Goal: Contribute content: Add original content to the website for others to see

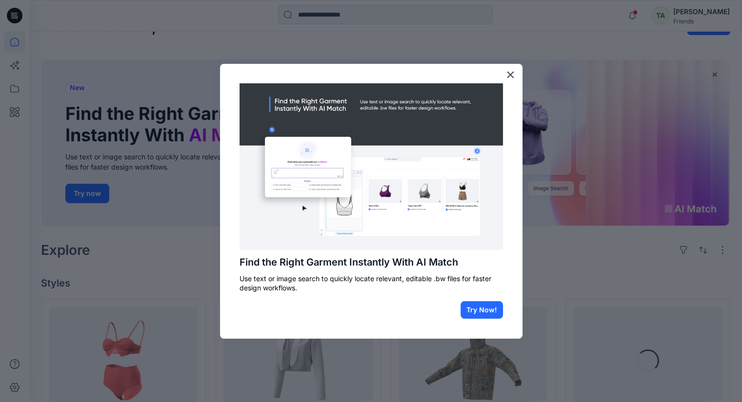
scroll to position [32, 0]
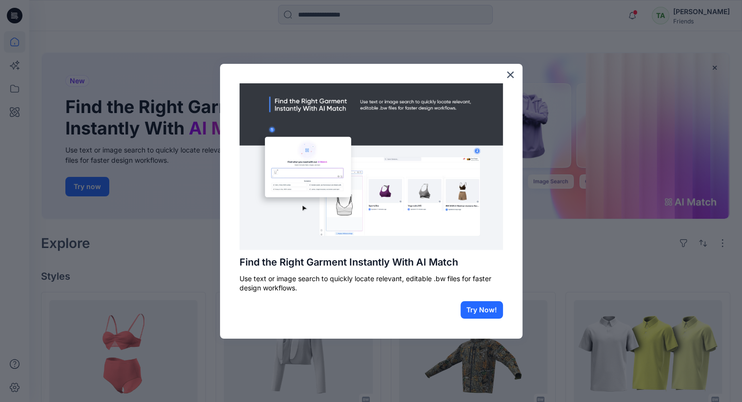
click at [629, 238] on div at bounding box center [371, 201] width 742 height 402
click at [484, 313] on button "Try Now!" at bounding box center [481, 310] width 42 height 18
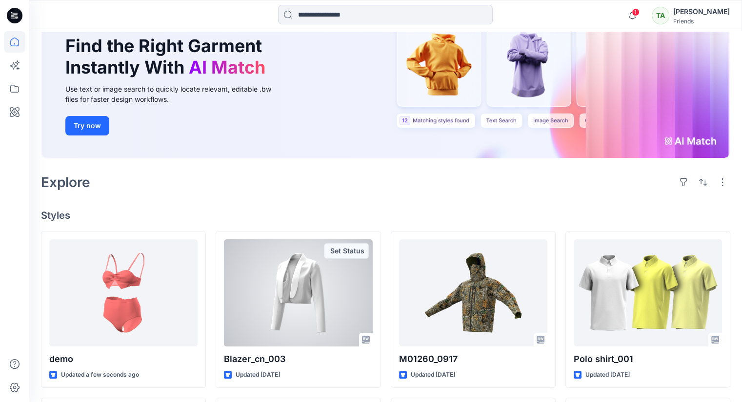
scroll to position [114, 0]
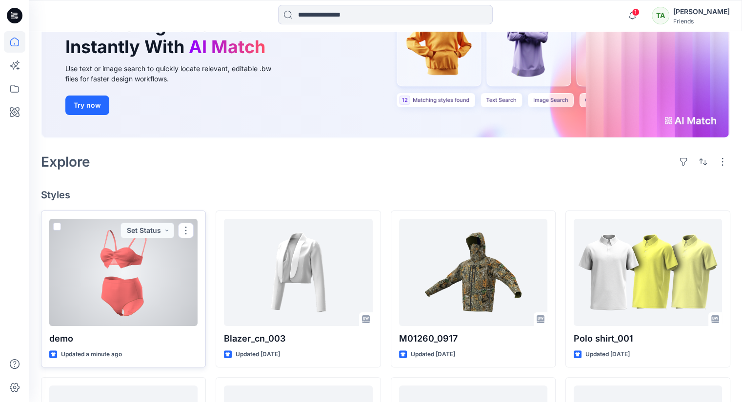
click at [159, 255] on div at bounding box center [123, 272] width 148 height 107
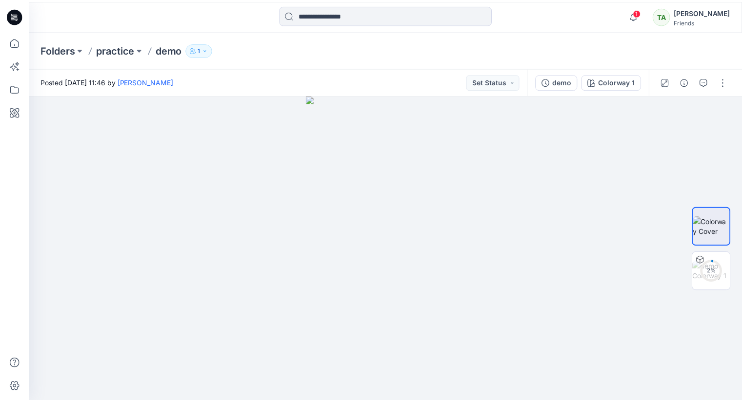
scroll to position [114, 0]
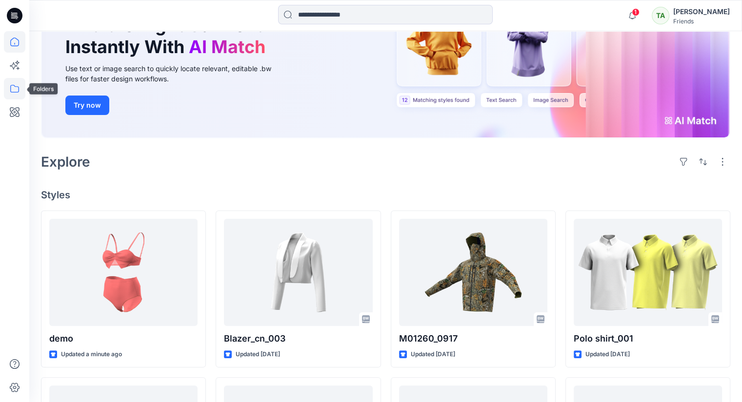
click at [12, 88] on icon at bounding box center [14, 88] width 21 height 21
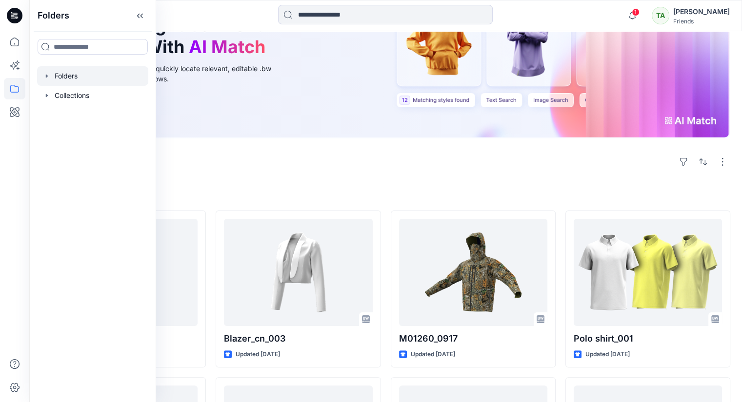
click at [94, 82] on div at bounding box center [92, 76] width 111 height 20
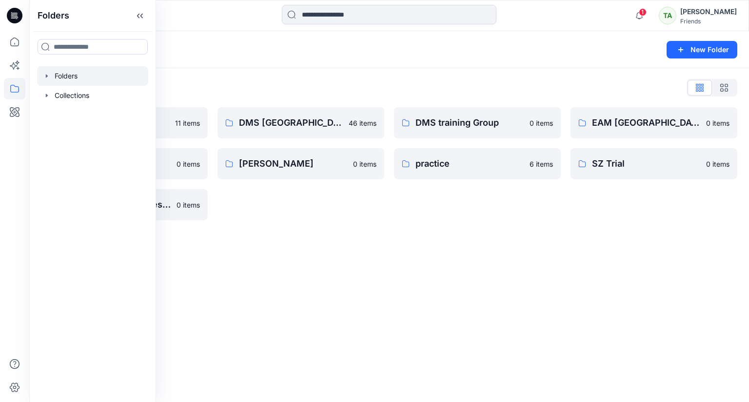
click at [426, 279] on div "Folders New Folder Folders List Demo SZ 11 items hir 0 items Training Partners …" at bounding box center [389, 216] width 720 height 371
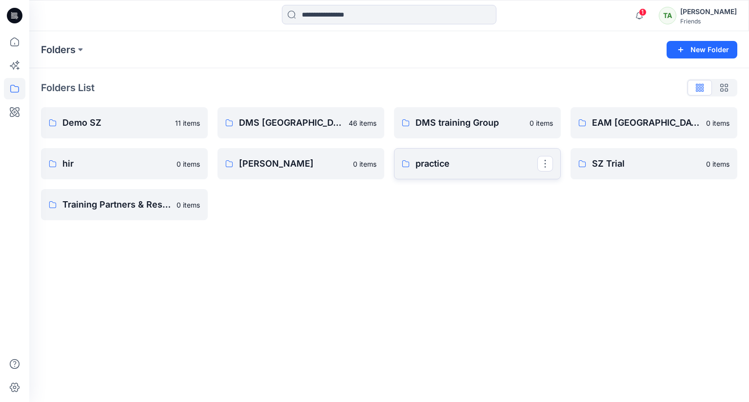
click at [453, 172] on link "practice" at bounding box center [477, 163] width 167 height 31
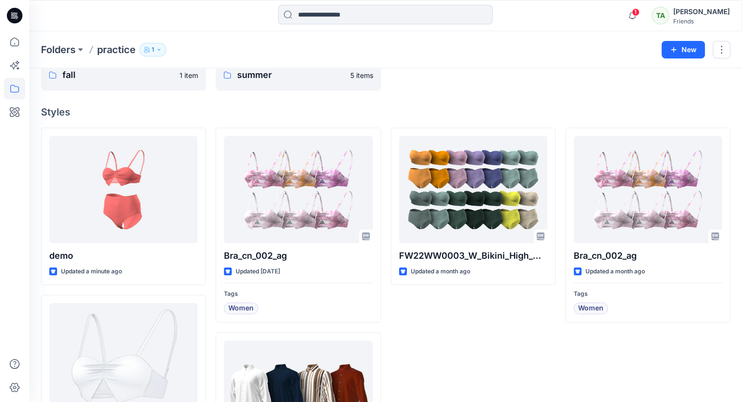
scroll to position [32, 0]
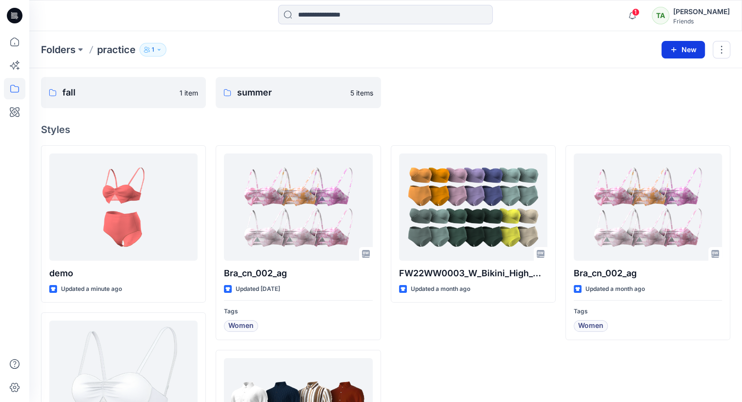
click at [689, 55] on button "New" at bounding box center [682, 50] width 43 height 18
click at [680, 77] on button "New Style" at bounding box center [661, 74] width 84 height 20
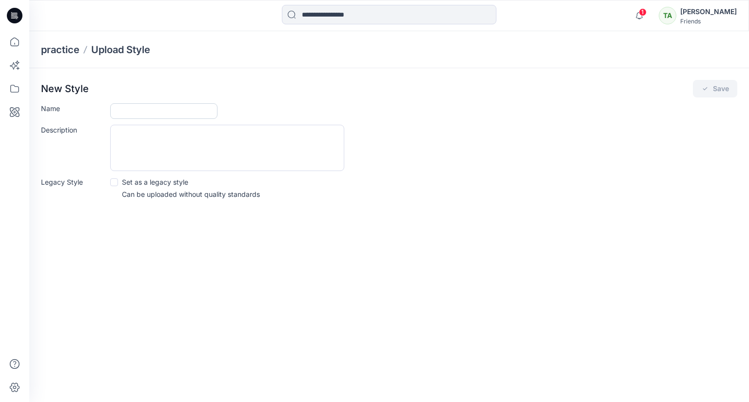
click at [160, 116] on input "Name" at bounding box center [163, 111] width 107 height 16
type input "**********"
click at [260, 147] on textarea "Description" at bounding box center [227, 148] width 234 height 46
type textarea "**********"
click at [704, 92] on icon "submit" at bounding box center [705, 89] width 8 height 8
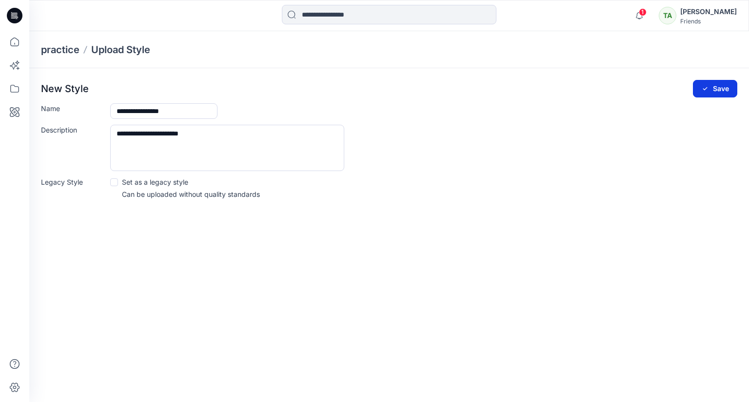
click at [710, 88] on button "Save" at bounding box center [715, 89] width 44 height 18
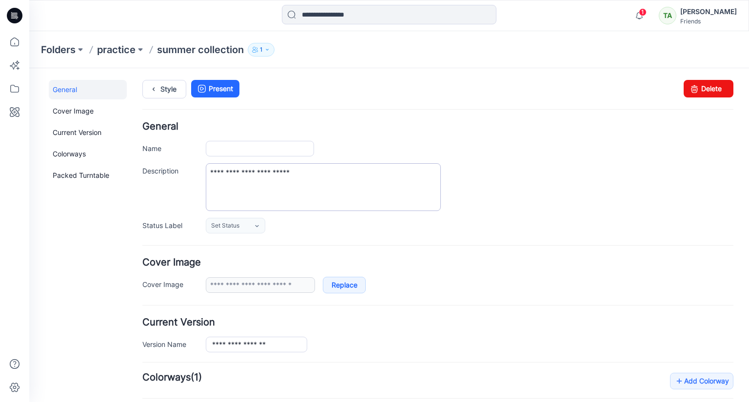
type input "**********"
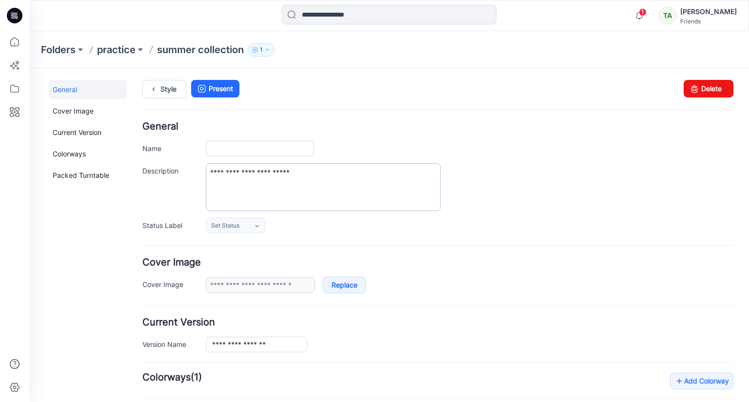
type input "**********"
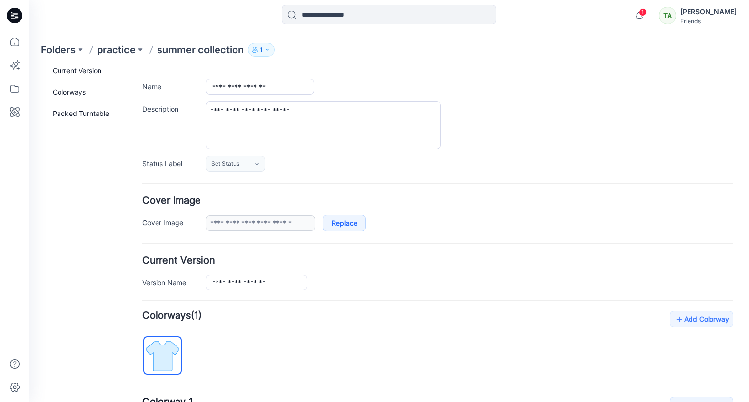
scroll to position [65, 0]
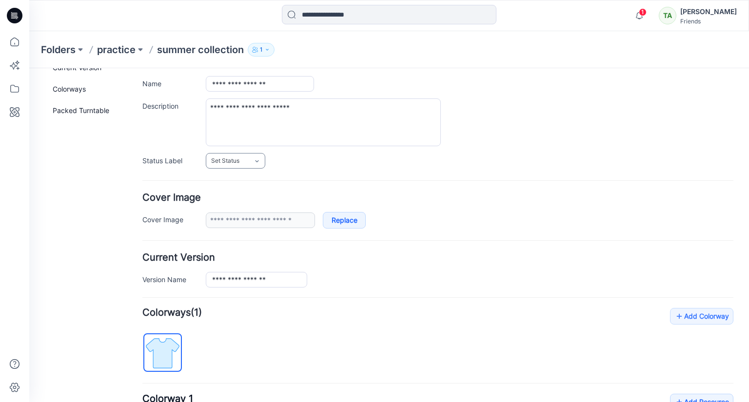
click at [244, 165] on link "Set Status" at bounding box center [235, 161] width 59 height 16
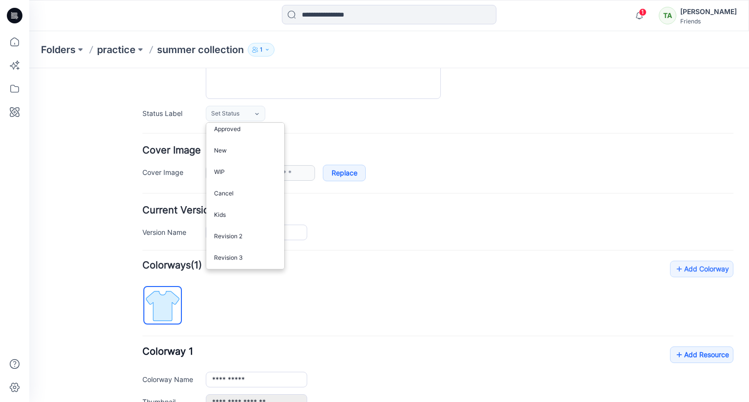
scroll to position [114, 0]
click at [534, 125] on form "**********" at bounding box center [437, 254] width 591 height 492
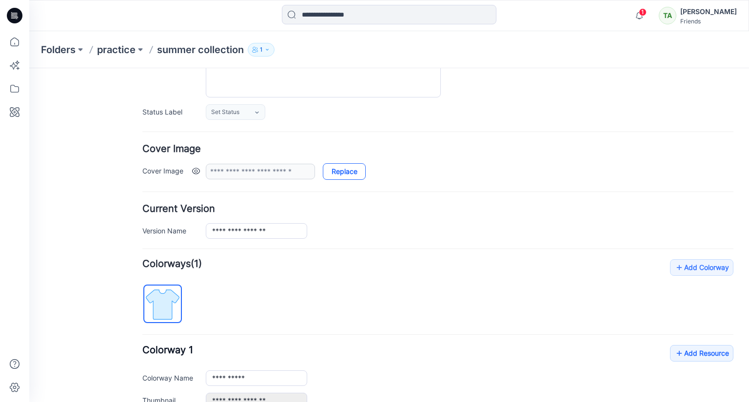
click at [344, 176] on link "Replace" at bounding box center [344, 171] width 43 height 17
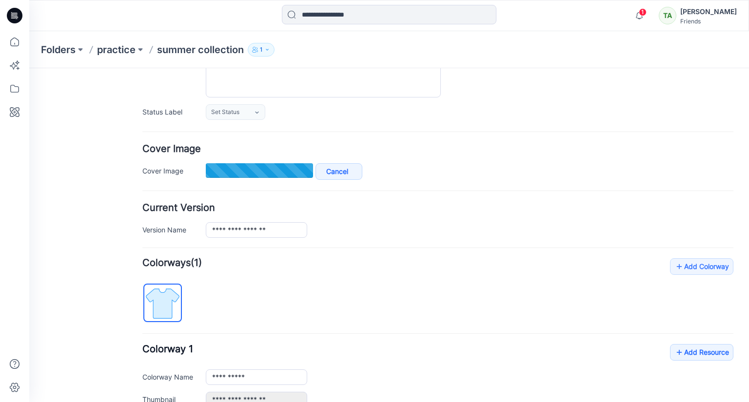
type input "**********"
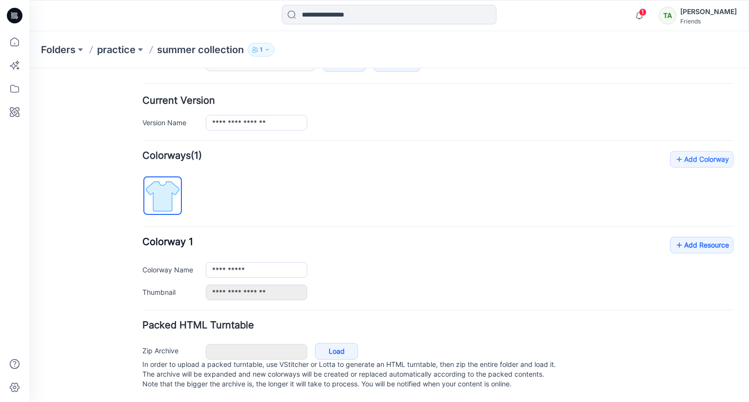
scroll to position [230, 0]
click at [706, 240] on link "Add Resource" at bounding box center [701, 245] width 63 height 17
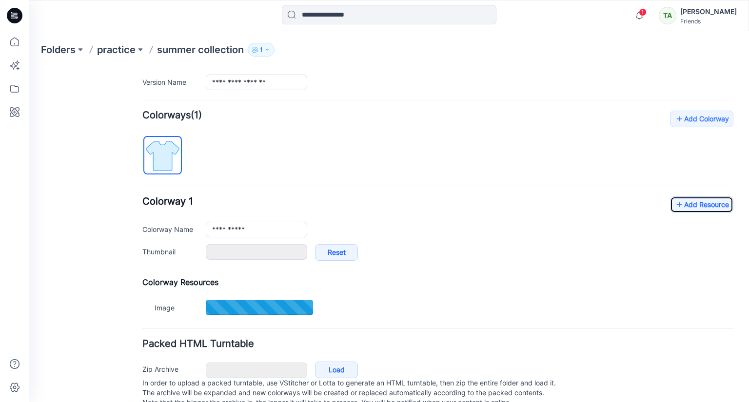
scroll to position [262, 0]
click at [705, 208] on link "Add Resource" at bounding box center [701, 204] width 63 height 17
type input "**********"
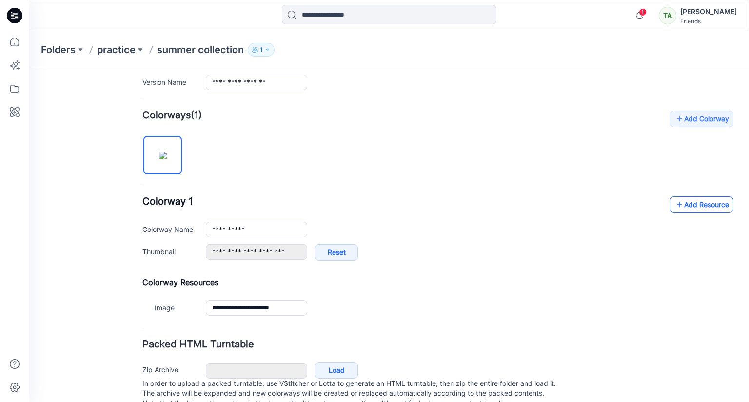
click at [713, 202] on link "Add Resource" at bounding box center [701, 204] width 63 height 17
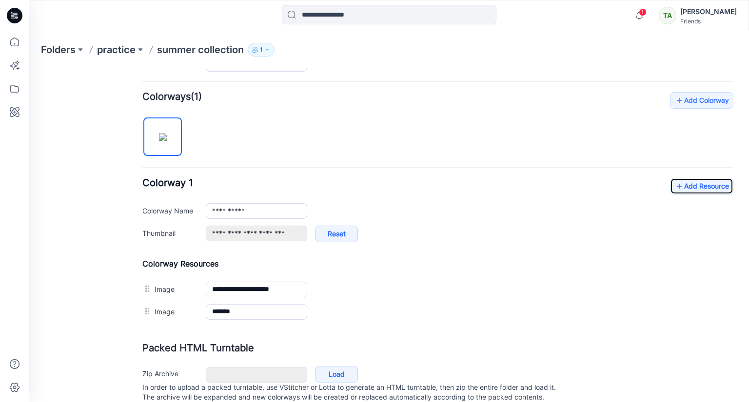
scroll to position [263, 0]
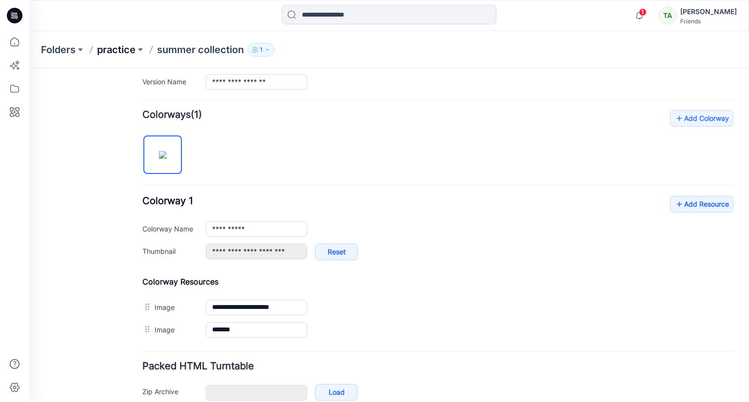
click at [121, 54] on p "practice" at bounding box center [116, 50] width 39 height 14
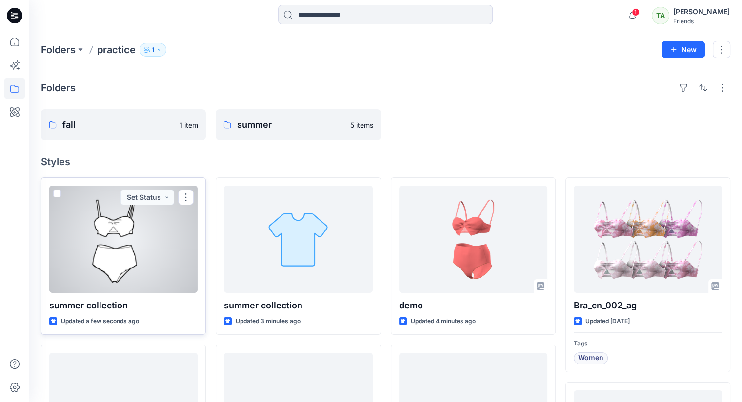
click at [119, 261] on div at bounding box center [123, 239] width 148 height 107
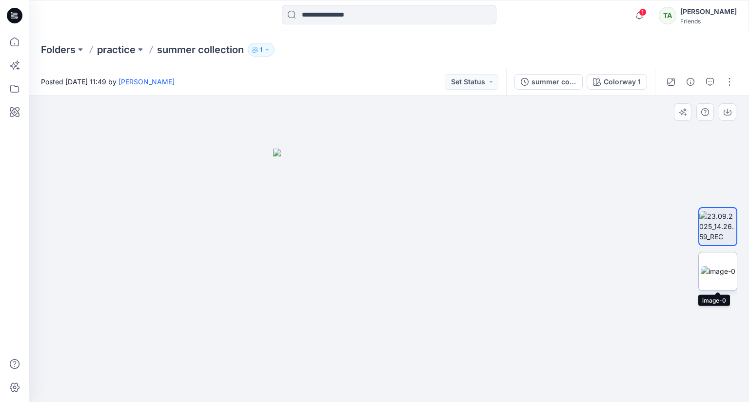
click at [724, 269] on img at bounding box center [718, 271] width 35 height 10
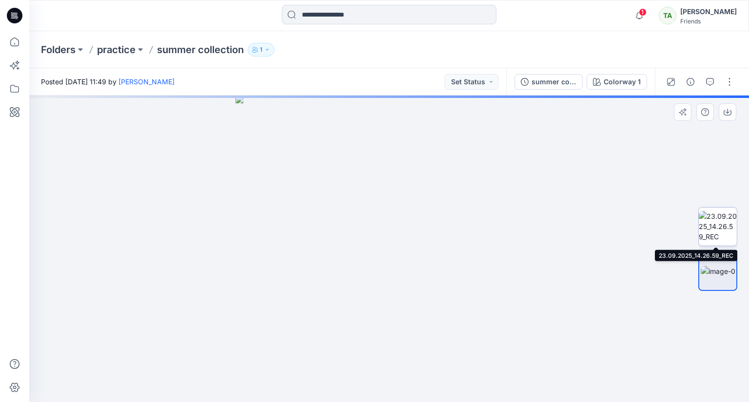
click at [722, 231] on img at bounding box center [718, 226] width 38 height 31
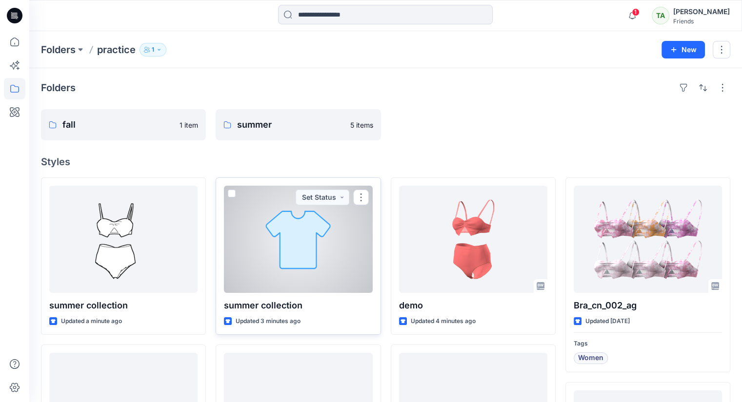
click at [347, 246] on div at bounding box center [298, 239] width 148 height 107
click at [359, 198] on button "button" at bounding box center [361, 198] width 16 height 16
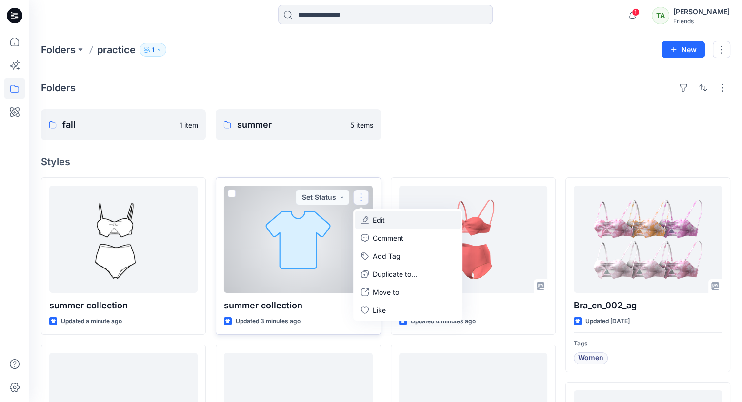
click at [389, 219] on button "Edit" at bounding box center [407, 220] width 105 height 18
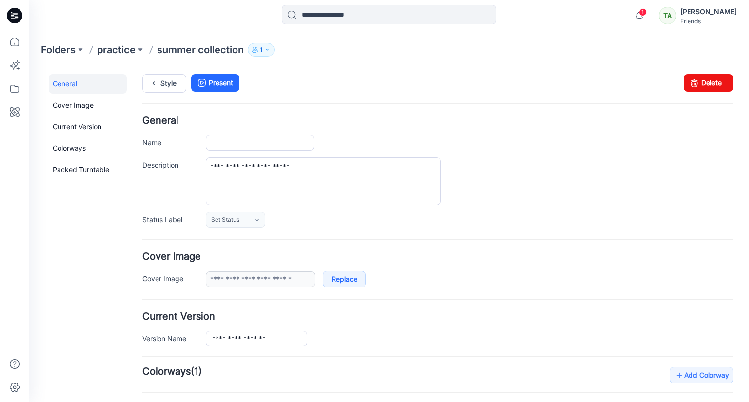
type input "**********"
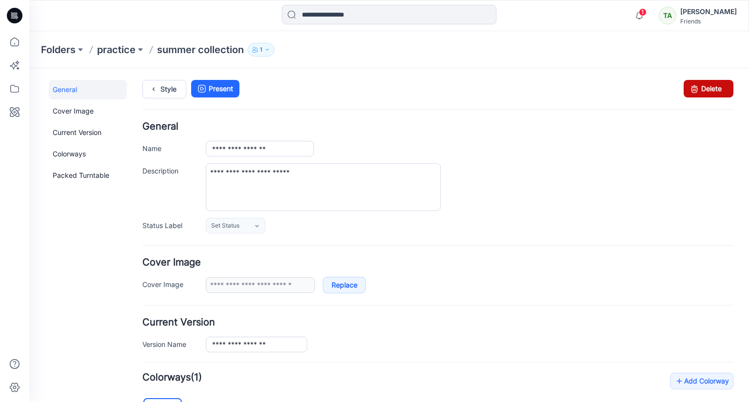
click at [684, 81] on link "Delete" at bounding box center [709, 89] width 50 height 18
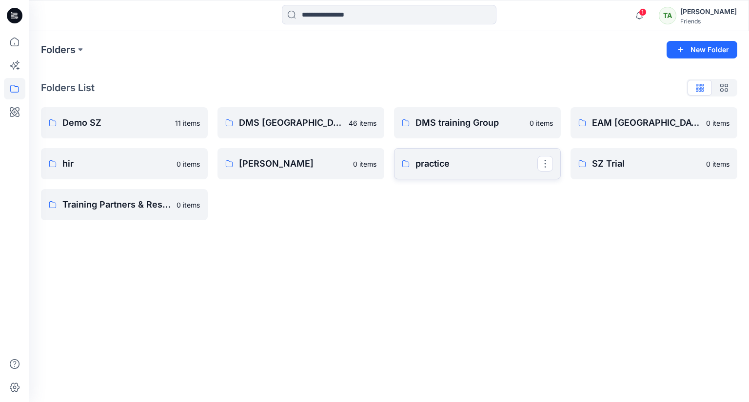
click at [498, 167] on p "practice" at bounding box center [476, 164] width 122 height 14
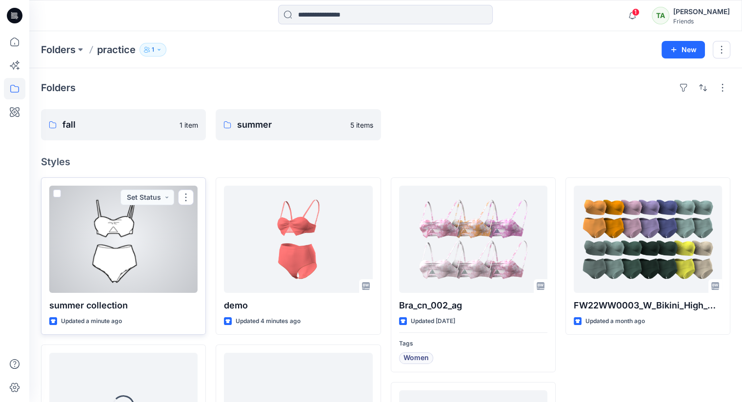
click at [154, 246] on div at bounding box center [123, 239] width 148 height 107
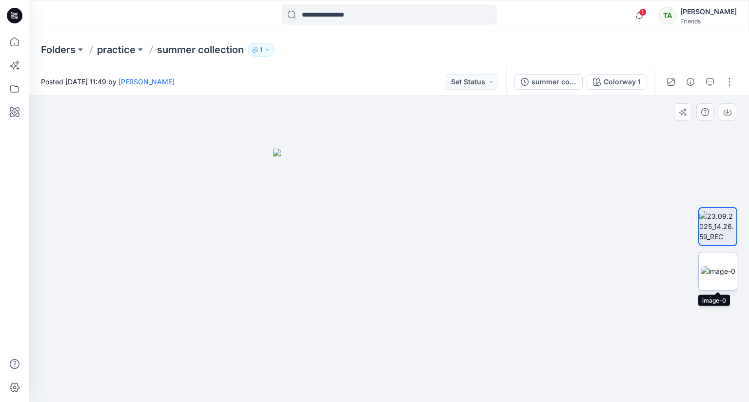
click at [715, 275] on img at bounding box center [718, 271] width 35 height 10
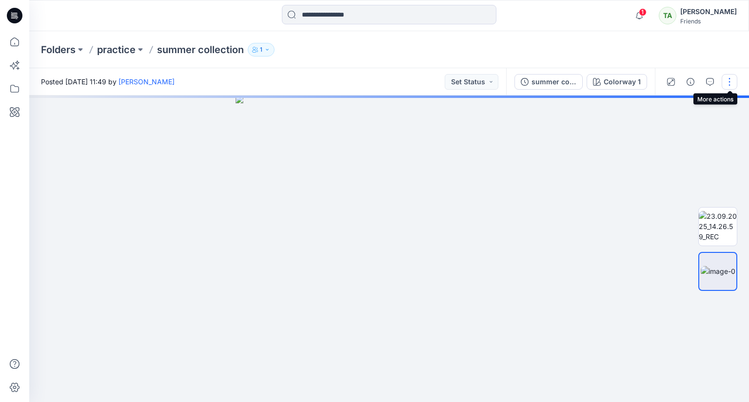
click at [731, 85] on button "button" at bounding box center [730, 82] width 16 height 16
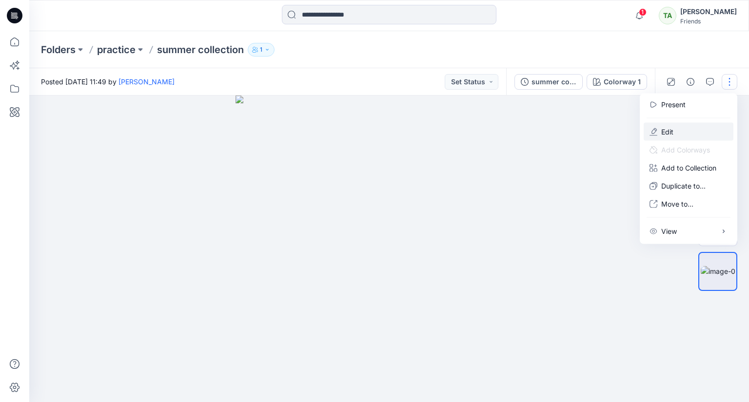
click at [720, 131] on button "Edit" at bounding box center [689, 132] width 90 height 18
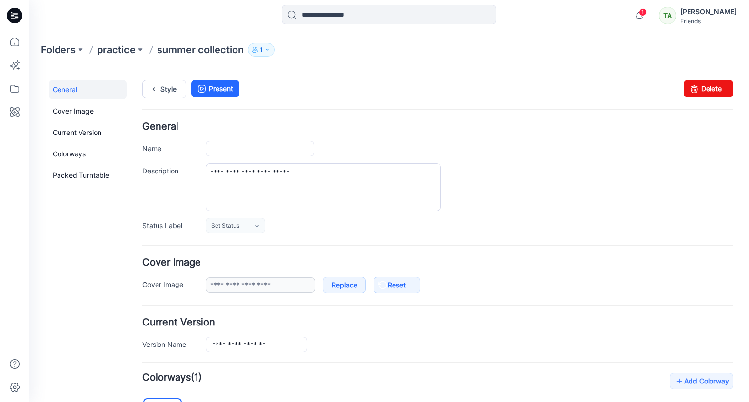
type input "**********"
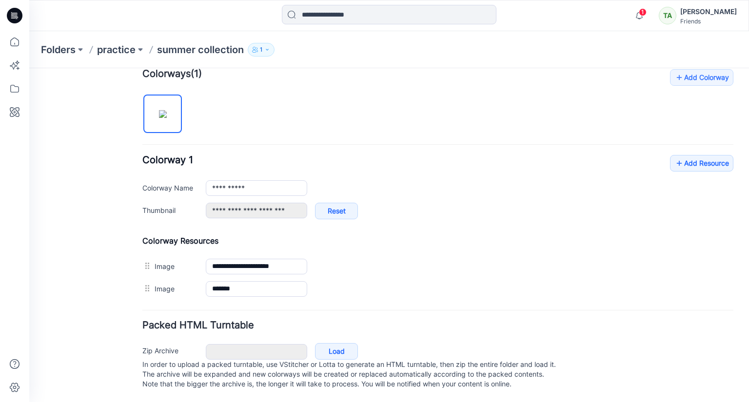
scroll to position [309, 0]
click at [709, 161] on link "Add Resource" at bounding box center [701, 163] width 63 height 17
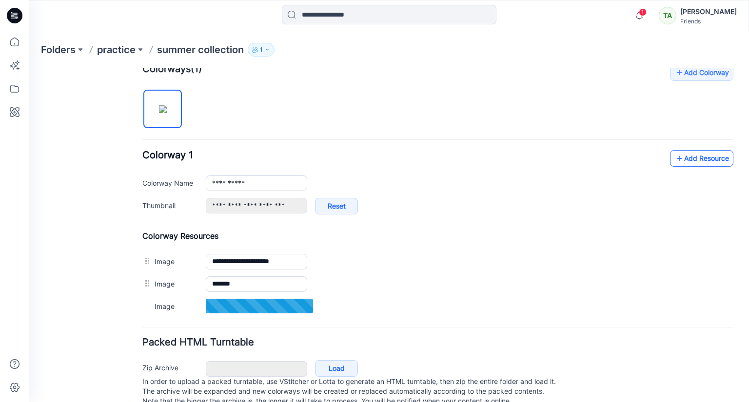
click at [714, 160] on link "Add Resource" at bounding box center [701, 158] width 63 height 17
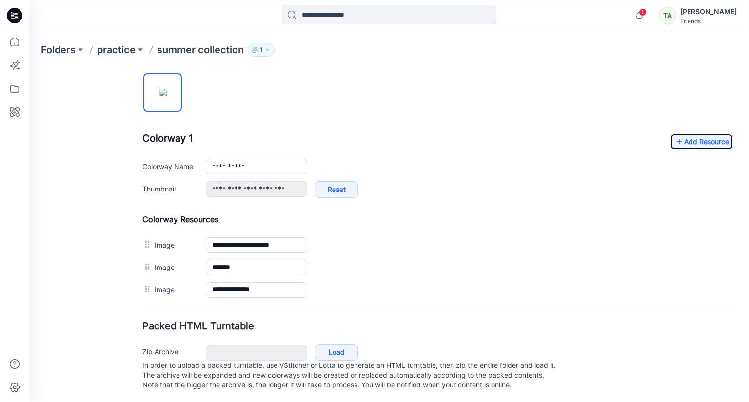
scroll to position [333, 0]
click at [125, 54] on p "practice" at bounding box center [116, 50] width 39 height 14
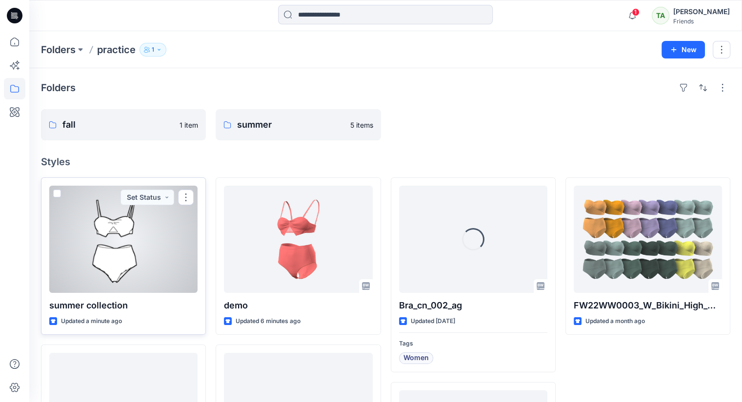
click at [124, 261] on div at bounding box center [123, 239] width 148 height 107
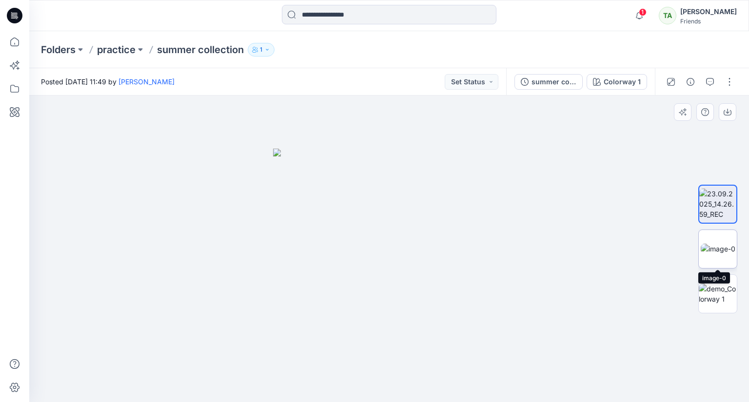
click at [721, 245] on img at bounding box center [718, 249] width 35 height 10
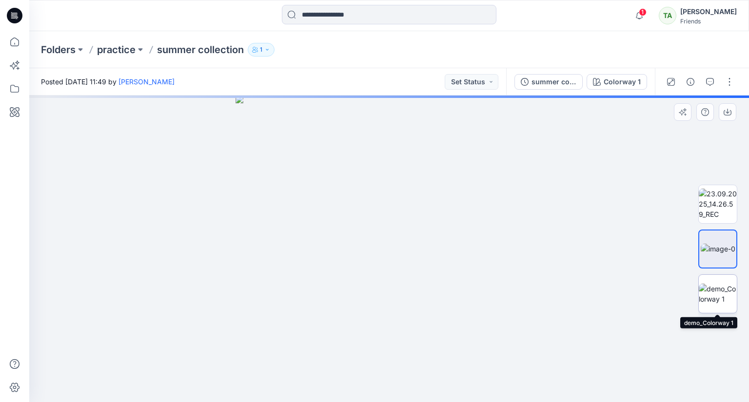
click at [722, 297] on img at bounding box center [718, 294] width 38 height 20
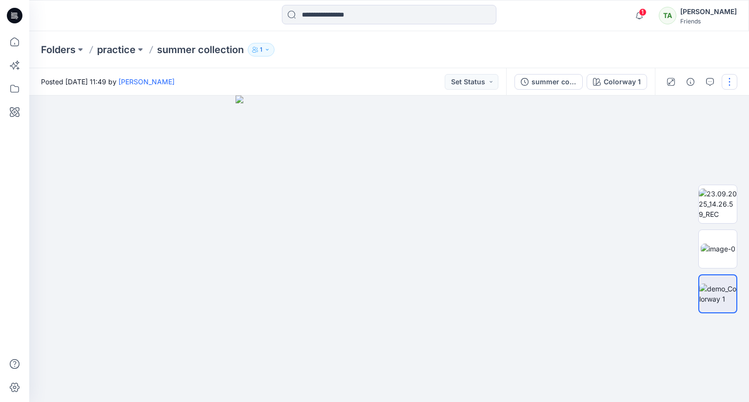
click at [730, 81] on button "button" at bounding box center [730, 82] width 16 height 16
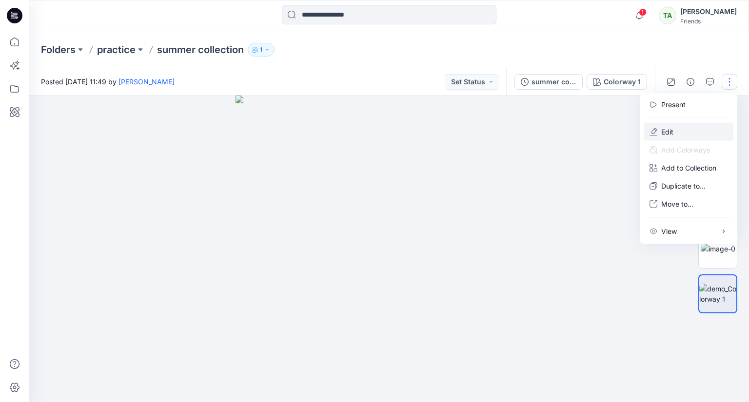
click at [702, 131] on button "Edit" at bounding box center [689, 132] width 90 height 18
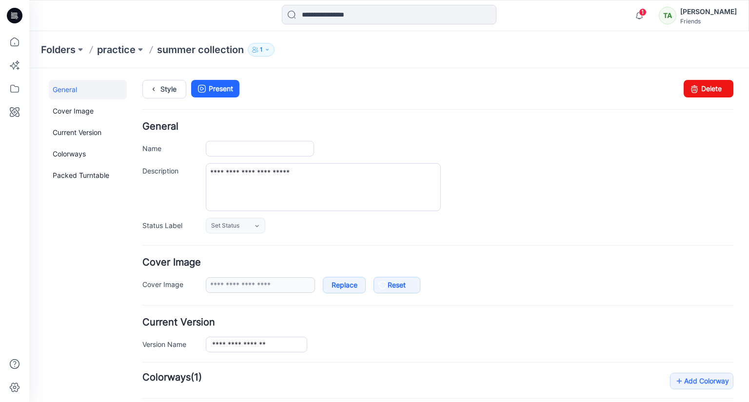
type input "**********"
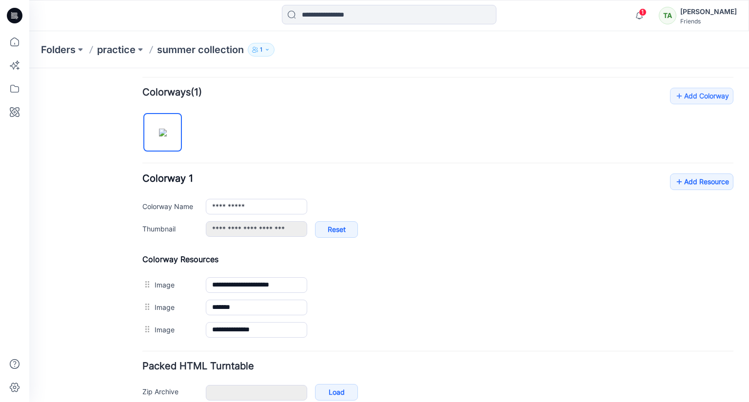
scroll to position [293, 0]
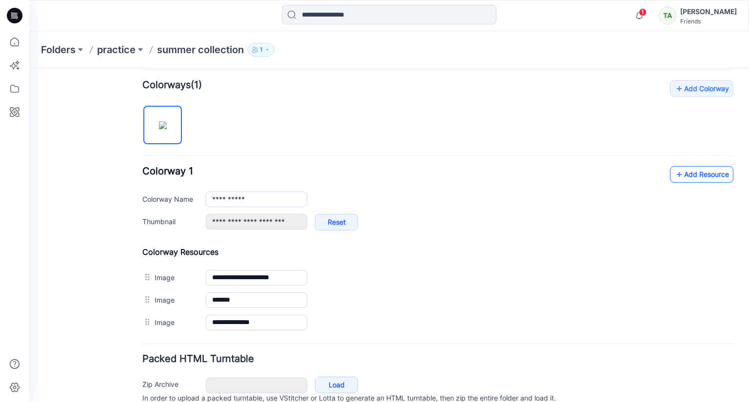
click at [705, 181] on link "Add Resource" at bounding box center [701, 174] width 63 height 17
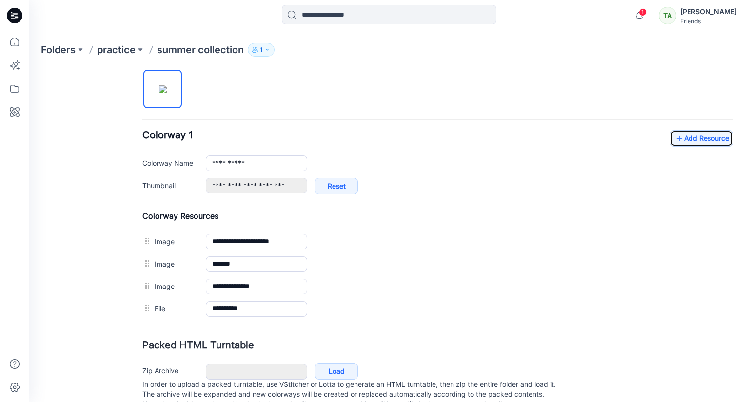
scroll to position [356, 0]
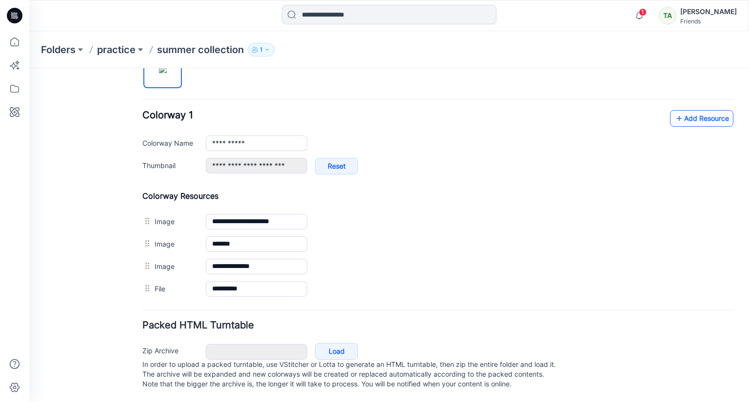
click at [713, 117] on link "Add Resource" at bounding box center [701, 118] width 63 height 17
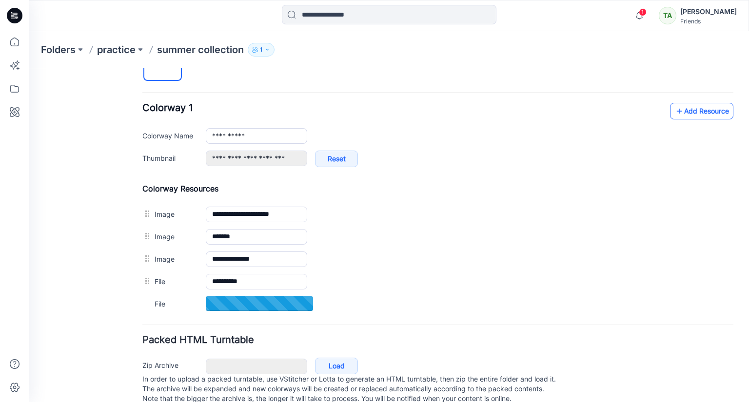
click at [682, 107] on link "Add Resource" at bounding box center [701, 111] width 63 height 17
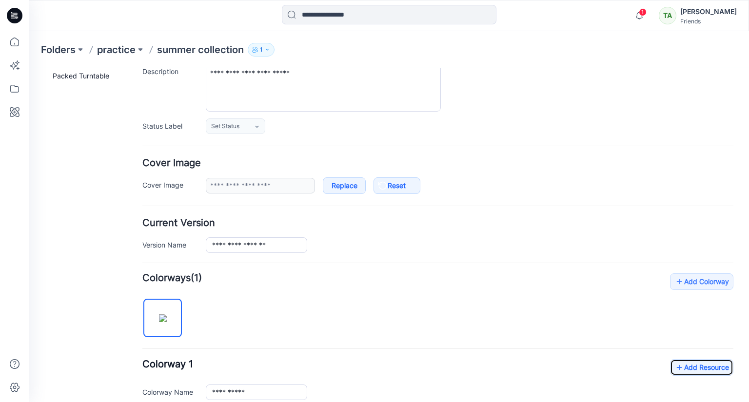
scroll to position [86, 0]
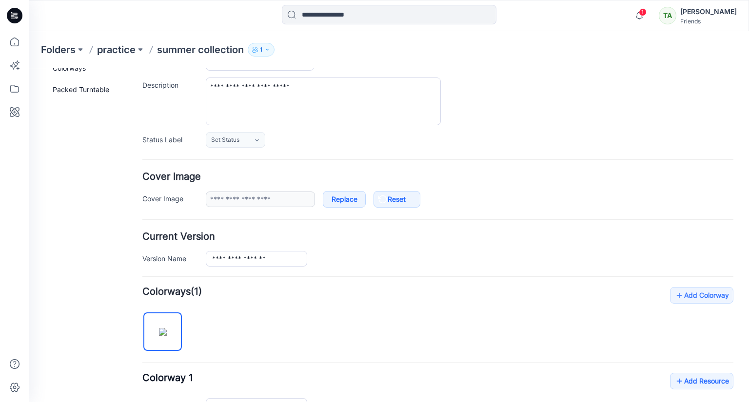
click at [202, 52] on p "summer collection" at bounding box center [200, 50] width 87 height 14
click at [111, 56] on p "practice" at bounding box center [116, 50] width 39 height 14
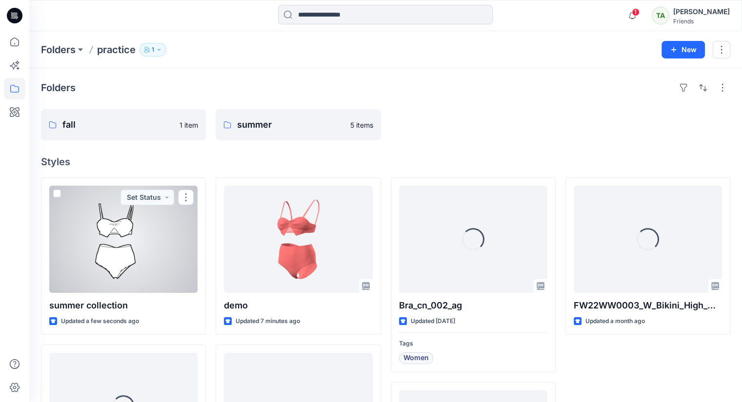
click at [170, 239] on div at bounding box center [123, 239] width 148 height 107
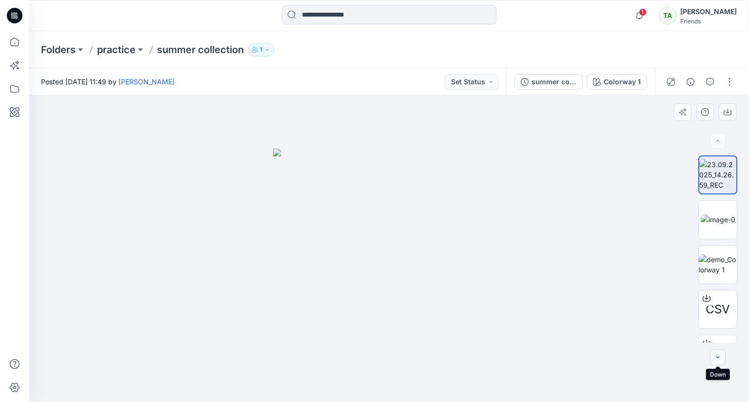
click at [712, 359] on button "button" at bounding box center [718, 358] width 16 height 16
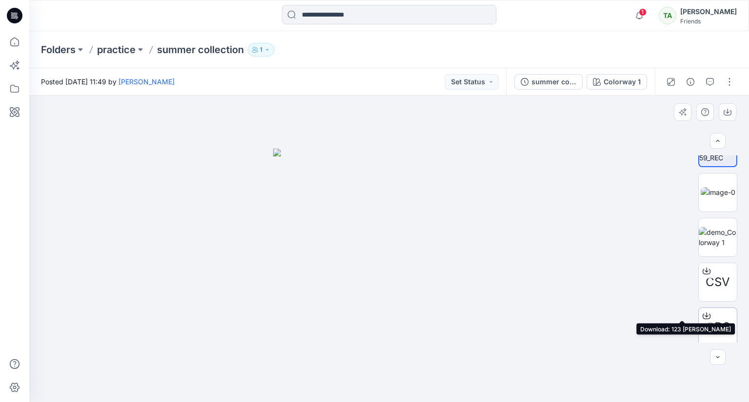
scroll to position [31, 0]
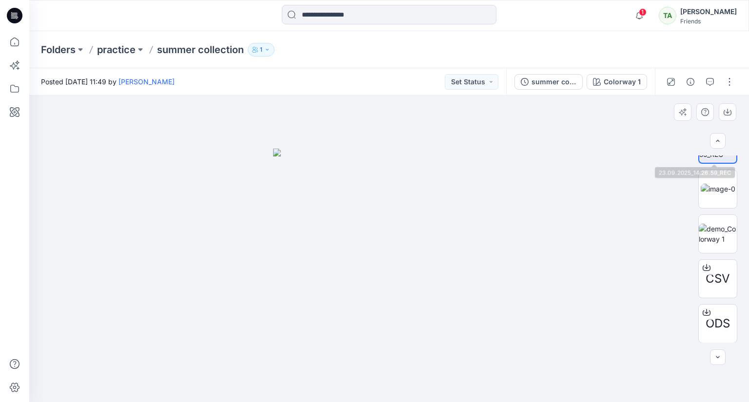
drag, startPoint x: 725, startPoint y: 188, endPoint x: 717, endPoint y: 150, distance: 38.9
click at [717, 150] on div "CSV ODS Colorway 1 Loading... Material Properties Loading..." at bounding box center [389, 249] width 720 height 307
click at [720, 191] on img at bounding box center [718, 189] width 35 height 10
click at [540, 332] on div at bounding box center [389, 249] width 720 height 307
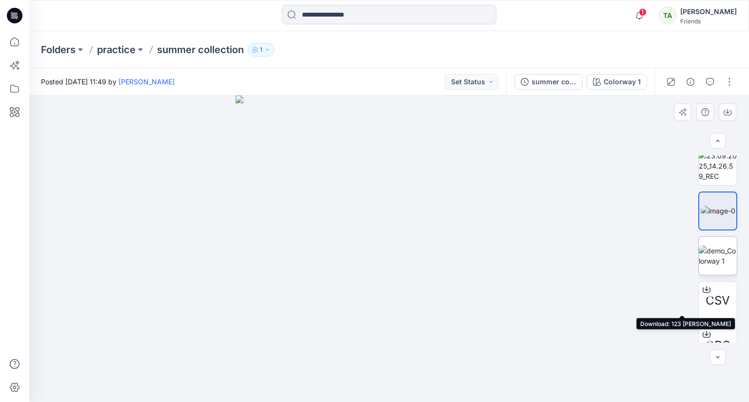
scroll to position [0, 0]
